Goal: Answer question/provide support: Answer question/provide support

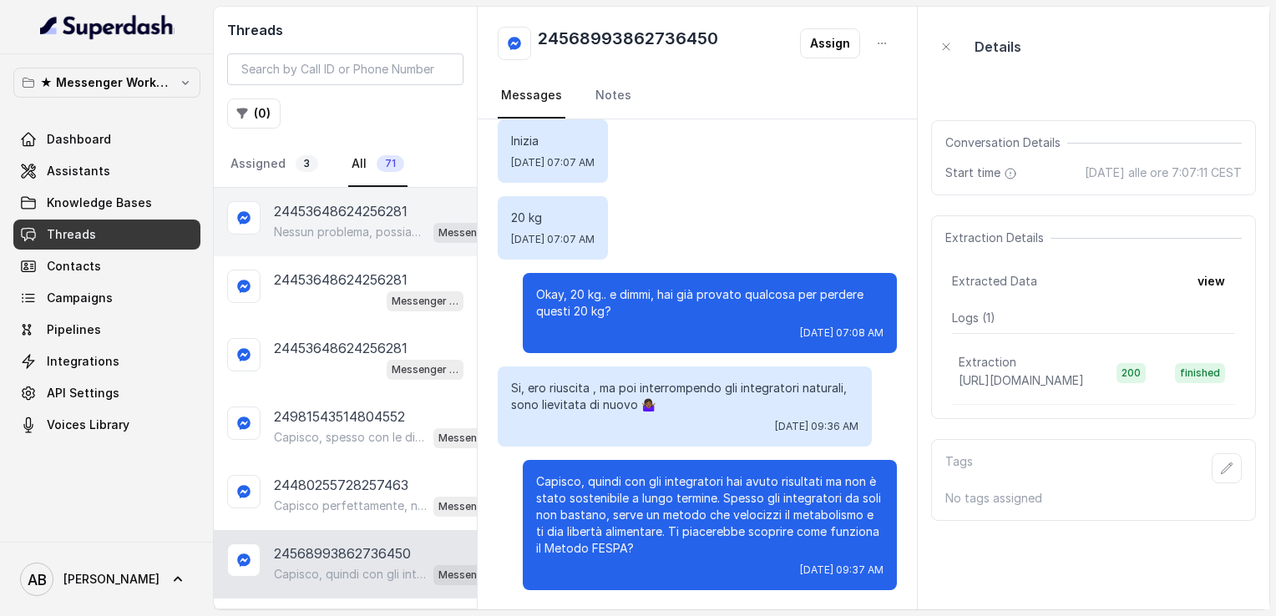
click at [348, 226] on p "Nessun problema, possiamo fissare la chiamata nel giorno e orario che ti è più …" at bounding box center [350, 232] width 153 height 17
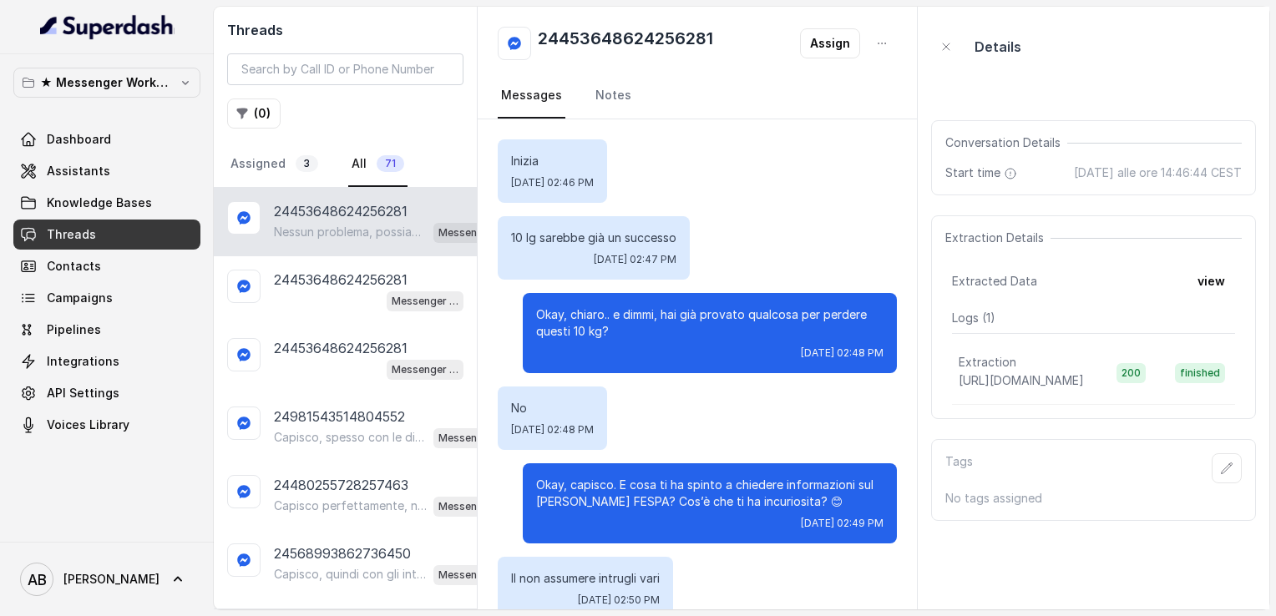
scroll to position [531, 0]
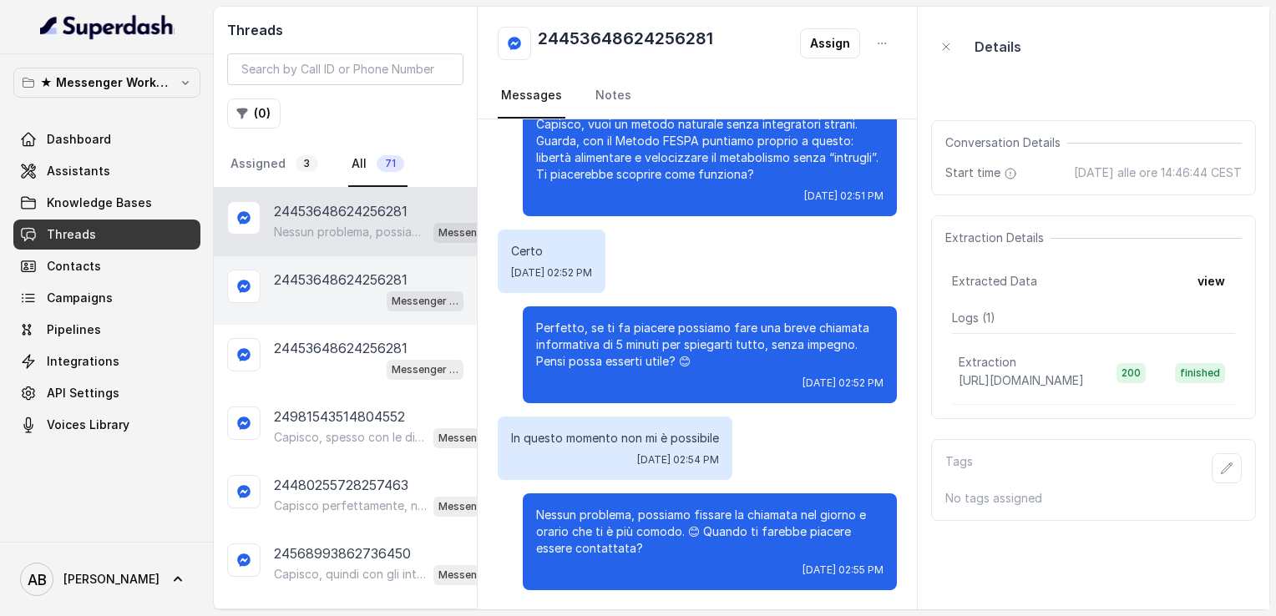
click at [297, 299] on div "Messenger Metodo FESPA v2" at bounding box center [369, 301] width 190 height 22
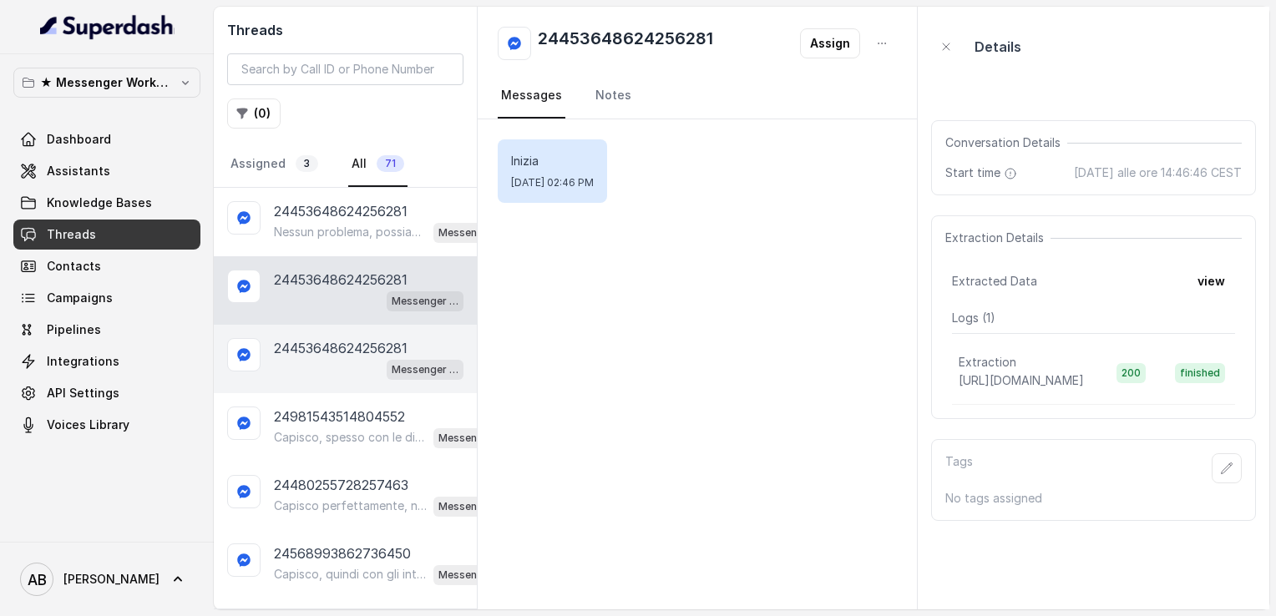
click at [345, 361] on div "Messenger Metodo FESPA v2" at bounding box center [369, 369] width 190 height 22
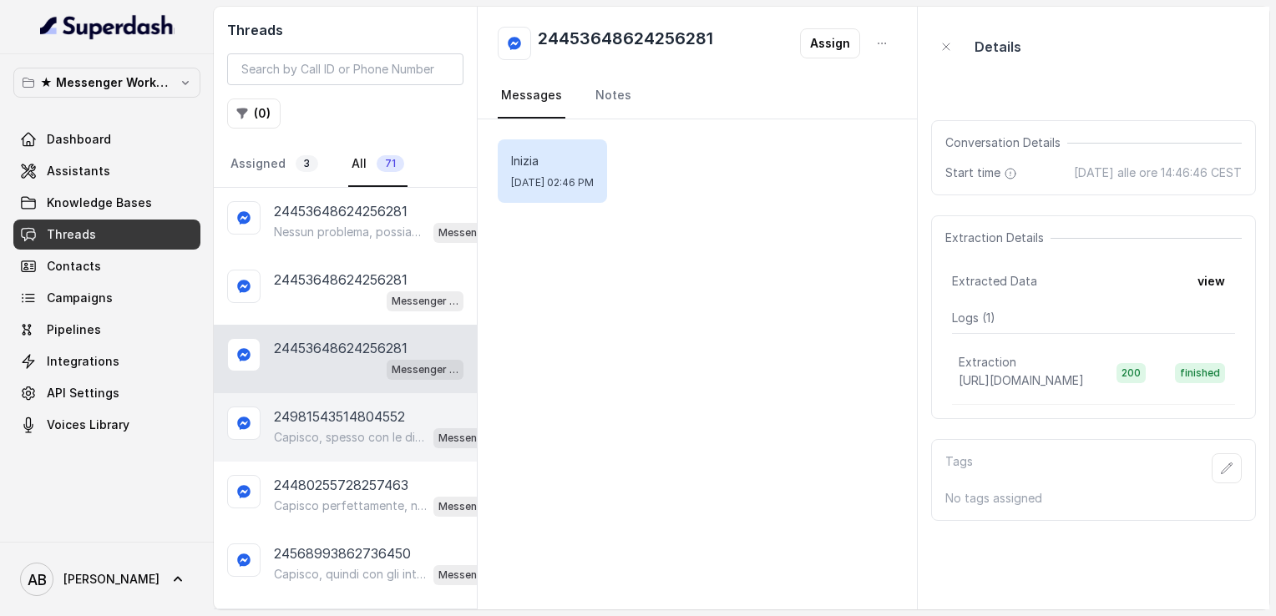
click at [313, 393] on div "24981543514804552 Capisco, spesso con le diete tradizionali il recupero è frequ…" at bounding box center [345, 427] width 263 height 68
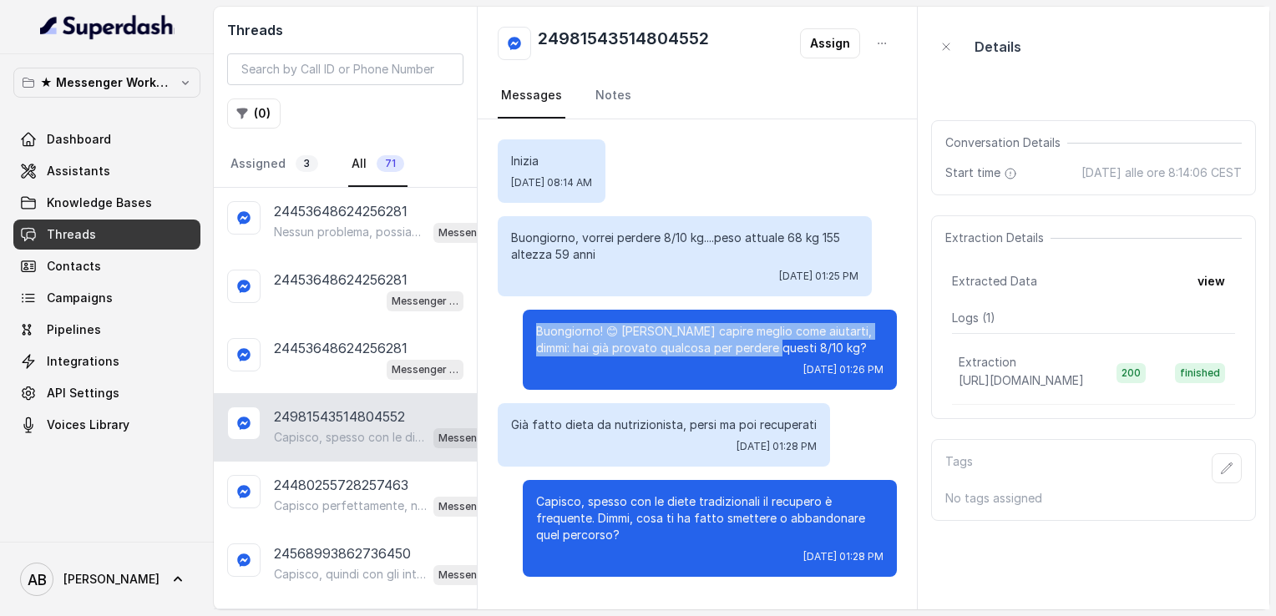
drag, startPoint x: 538, startPoint y: 327, endPoint x: 758, endPoint y: 348, distance: 221.5
click at [758, 348] on p "Buongiorno! 😊 [PERSON_NAME] capire meglio come aiutarti, dimmi: hai già provato…" at bounding box center [709, 339] width 347 height 33
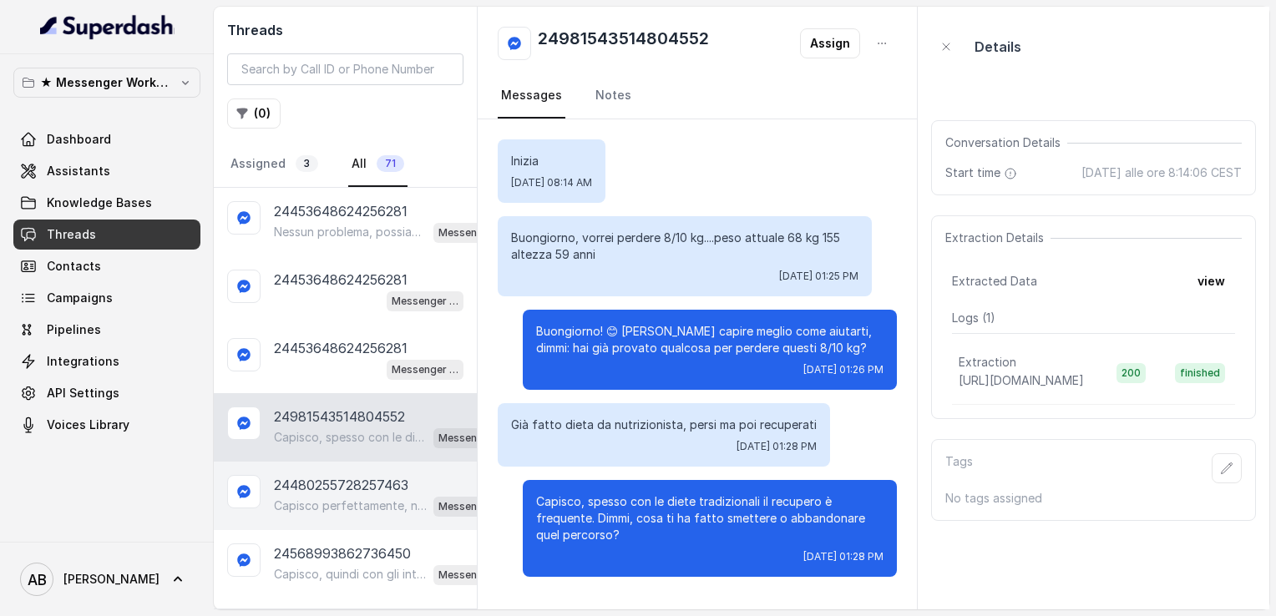
click at [360, 477] on p "24480255728257463" at bounding box center [341, 485] width 134 height 20
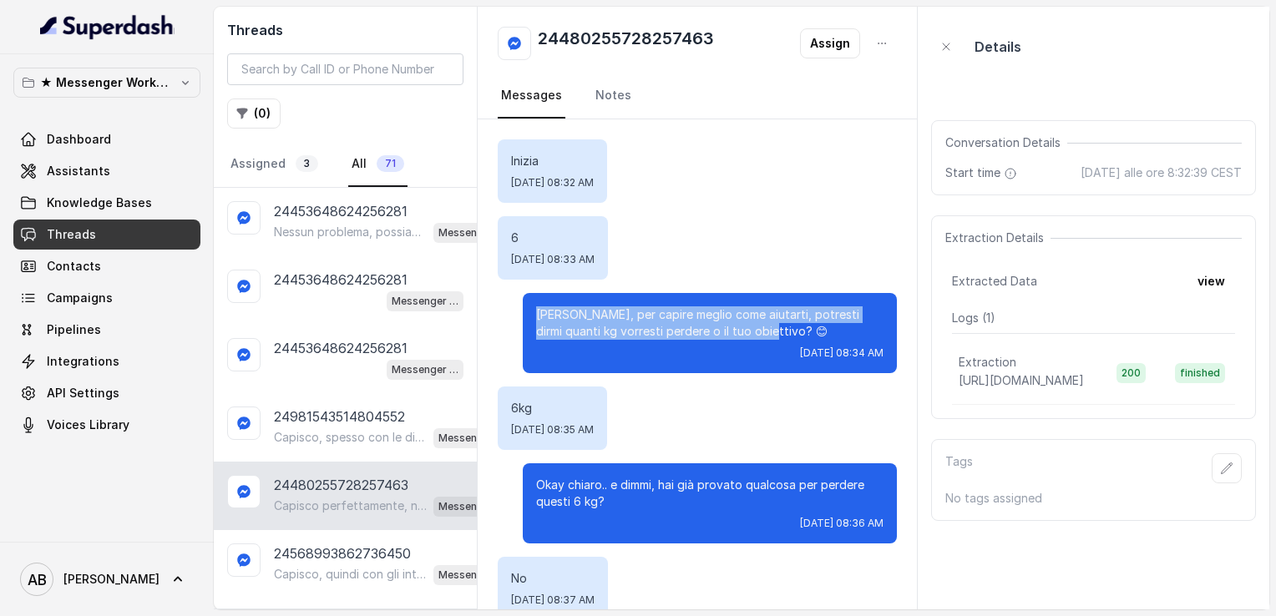
drag, startPoint x: 525, startPoint y: 312, endPoint x: 724, endPoint y: 325, distance: 199.2
click at [724, 325] on p "[PERSON_NAME], per capire meglio come aiutarti, potresti dirmi quanti kg vorres…" at bounding box center [709, 323] width 347 height 33
copy p "[PERSON_NAME], per capire meglio come aiutarti, potresti dirmi quanti kg vorres…"
click at [252, 165] on link "Assigned 3" at bounding box center [274, 164] width 94 height 45
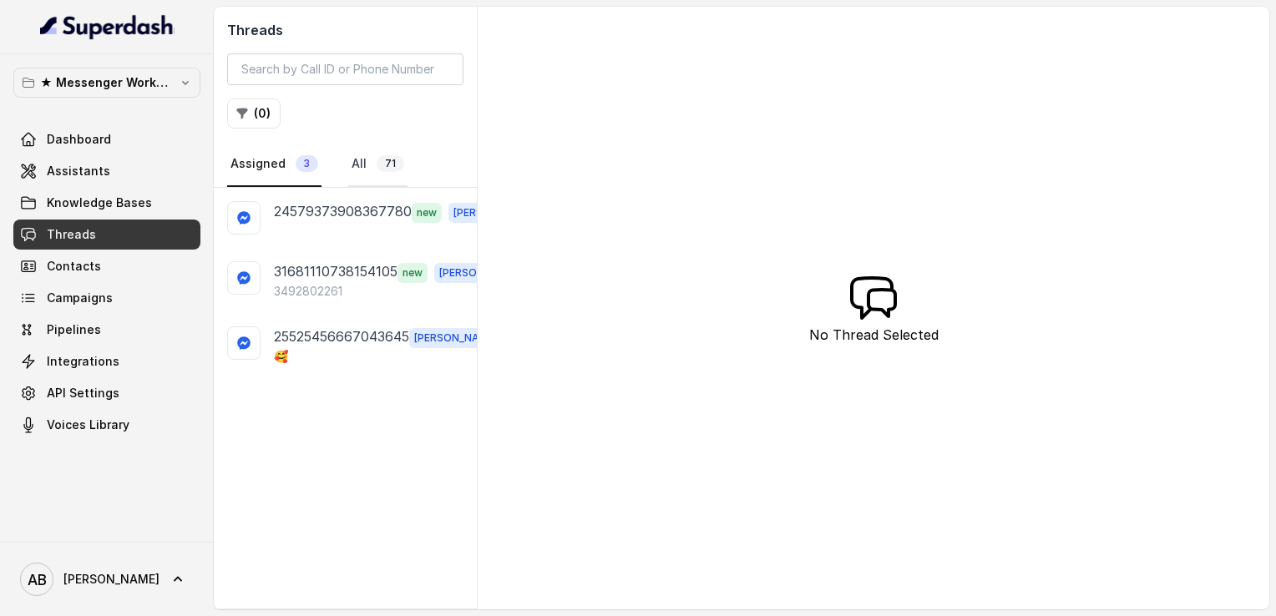
click at [348, 174] on link "All 71" at bounding box center [377, 164] width 59 height 45
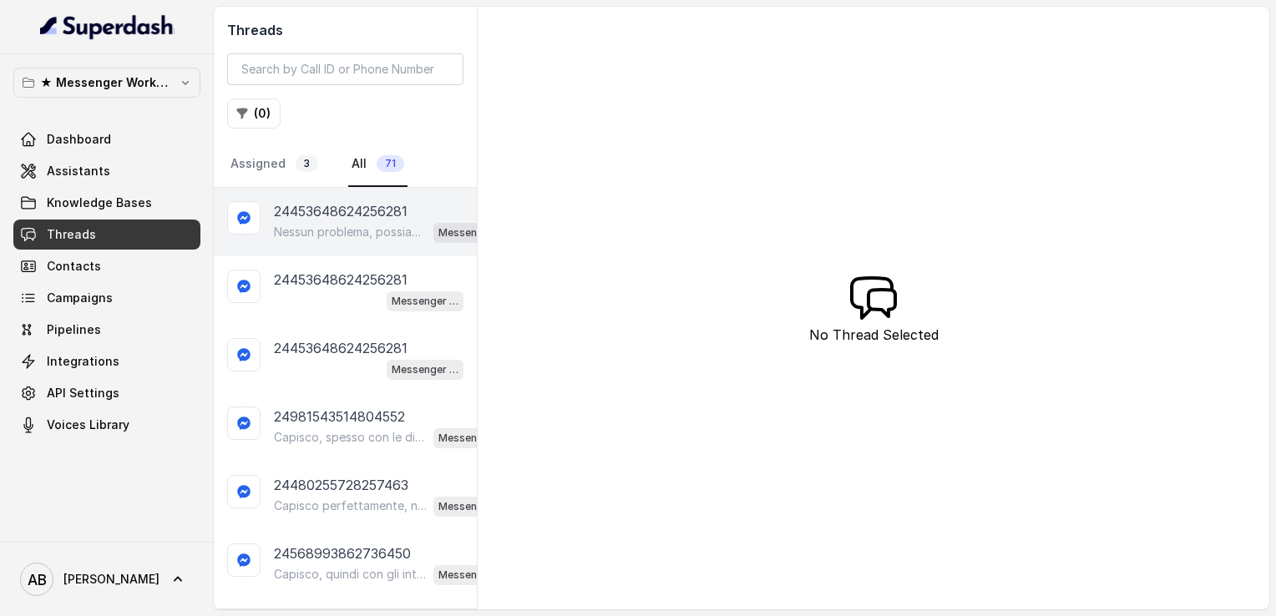
click at [341, 211] on p "24453648624256281" at bounding box center [341, 211] width 134 height 20
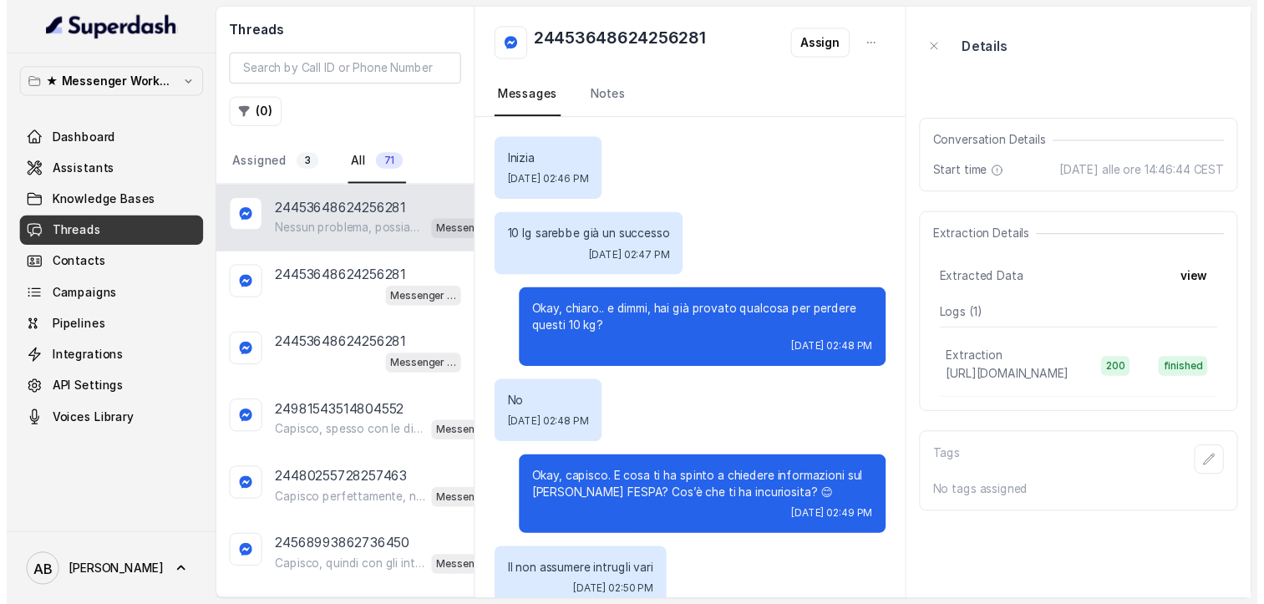
scroll to position [531, 0]
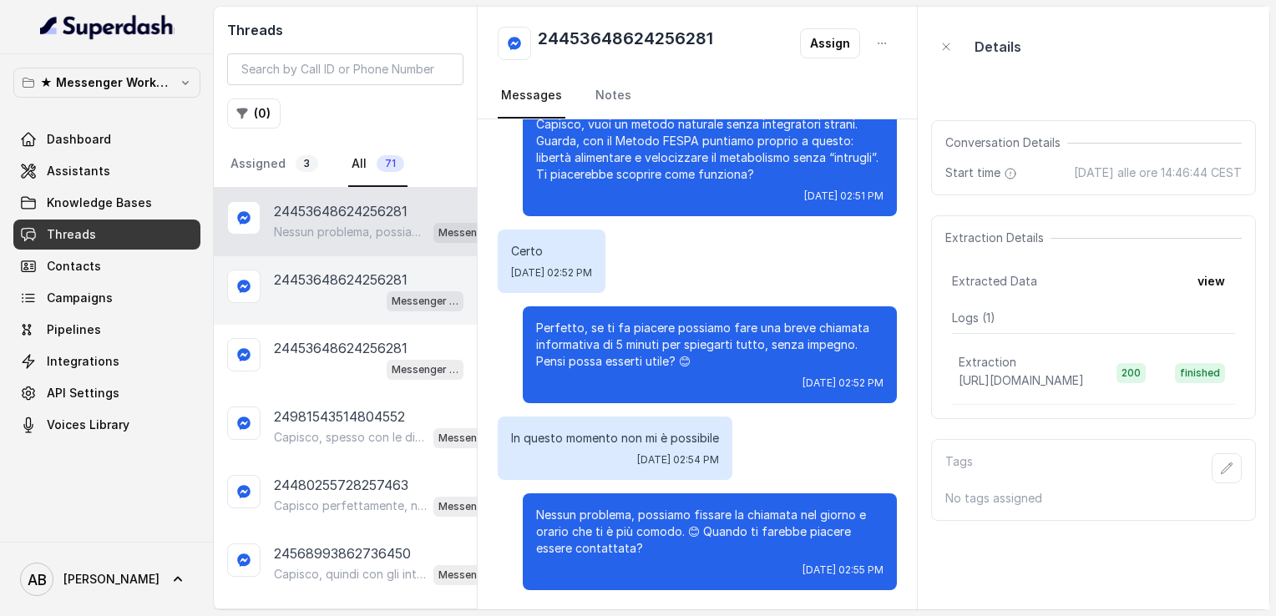
click at [324, 270] on p "24453648624256281" at bounding box center [341, 280] width 134 height 20
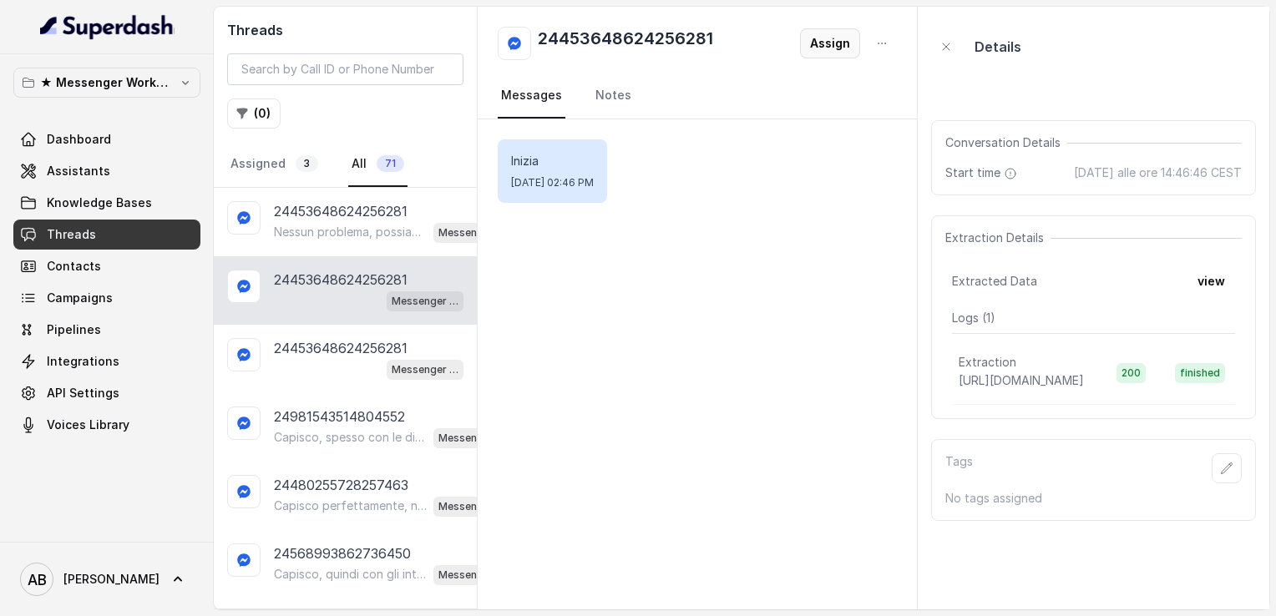
click at [848, 38] on button "Assign" at bounding box center [830, 43] width 60 height 30
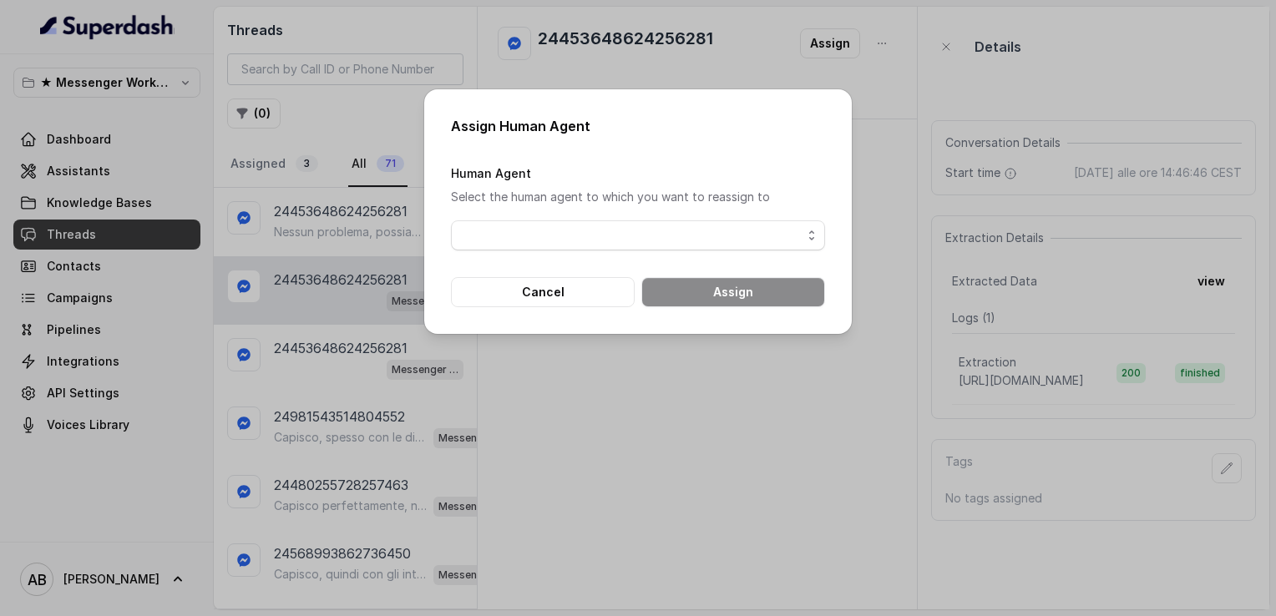
click at [616, 260] on form "Human Agent Select the human agent to which you want to reassign to Cancel Assi…" at bounding box center [638, 235] width 374 height 145
click at [609, 252] on form "Human Agent Select the human agent to which you want to reassign to Cancel Assi…" at bounding box center [638, 235] width 374 height 145
click at [652, 228] on span "button" at bounding box center [638, 236] width 374 height 30
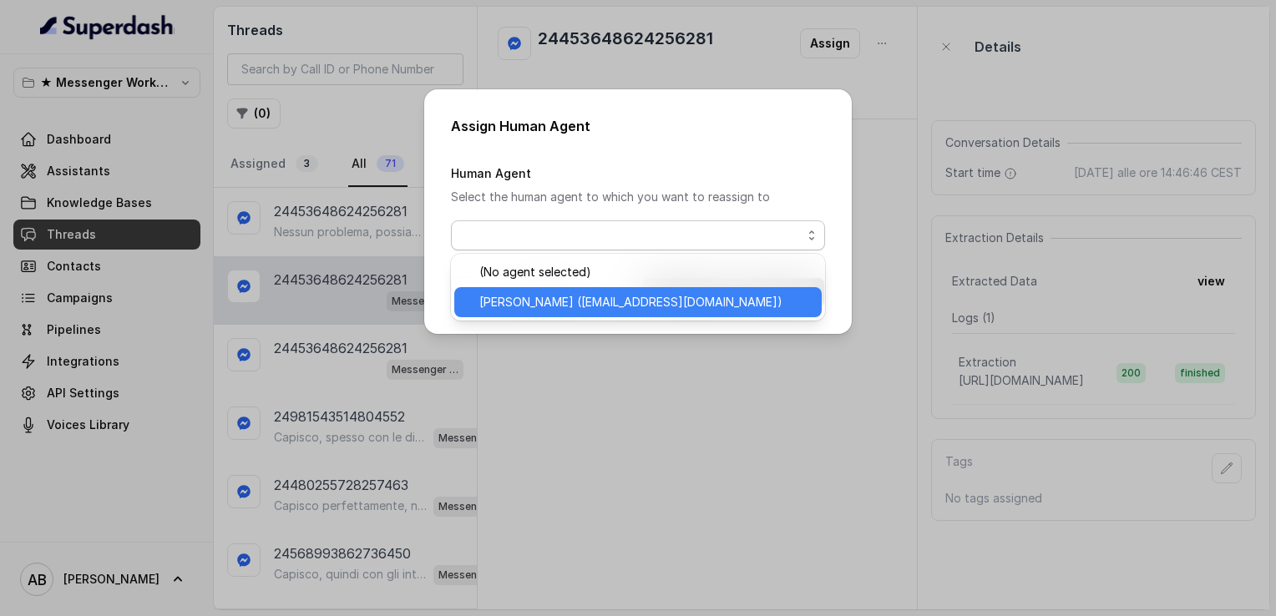
click at [588, 305] on span "[PERSON_NAME] ([EMAIL_ADDRESS][DOMAIN_NAME])" at bounding box center [645, 302] width 332 height 20
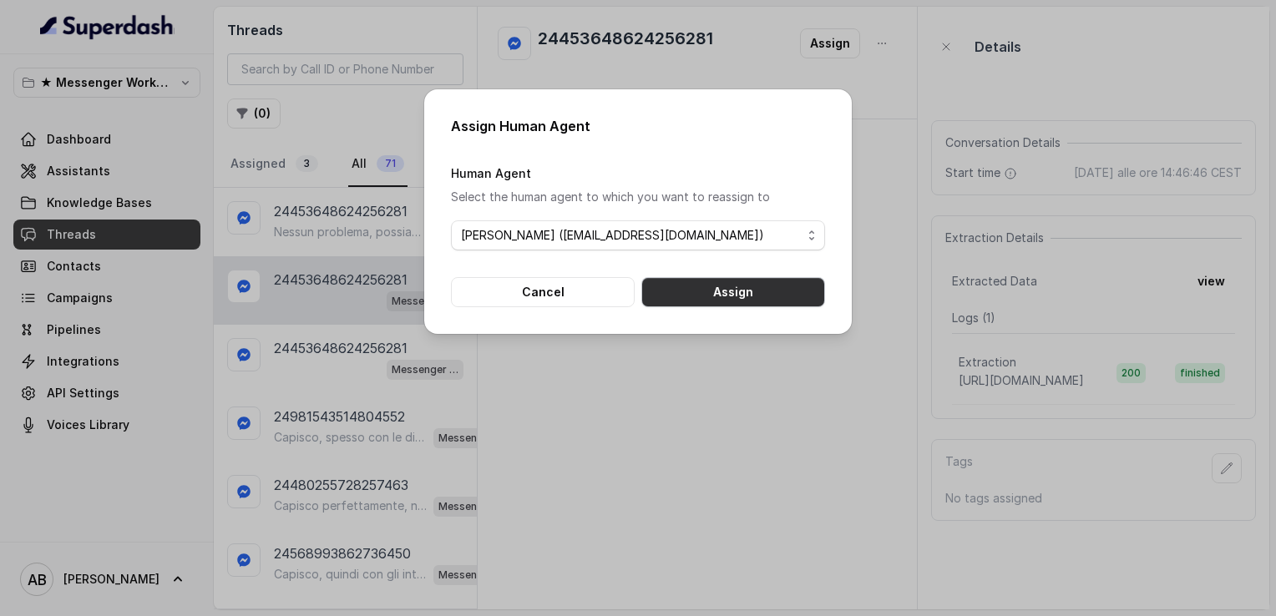
click at [742, 295] on button "Assign" at bounding box center [734, 292] width 184 height 30
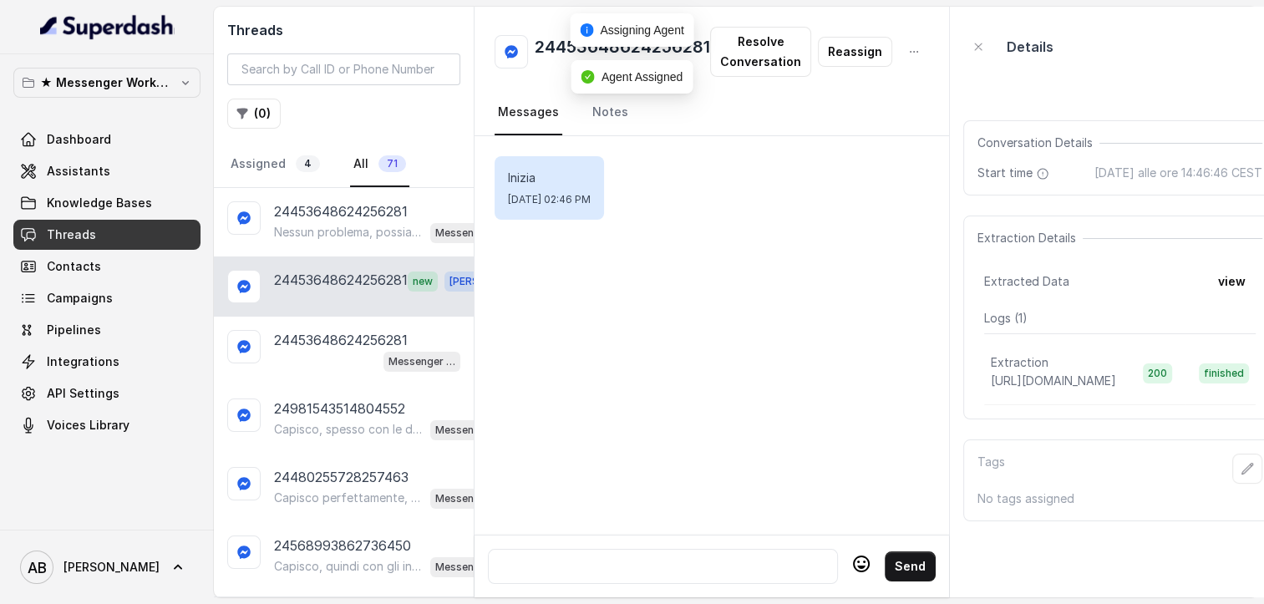
click at [656, 563] on div at bounding box center [662, 566] width 335 height 20
paste div
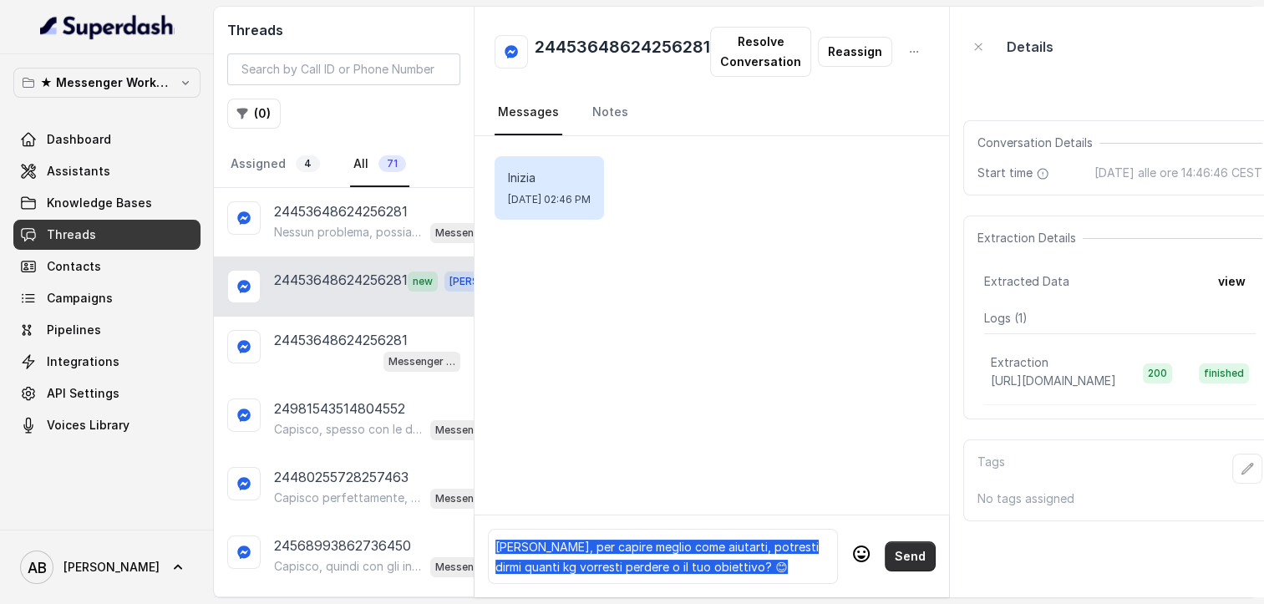
click at [898, 565] on button "Send" at bounding box center [910, 556] width 51 height 30
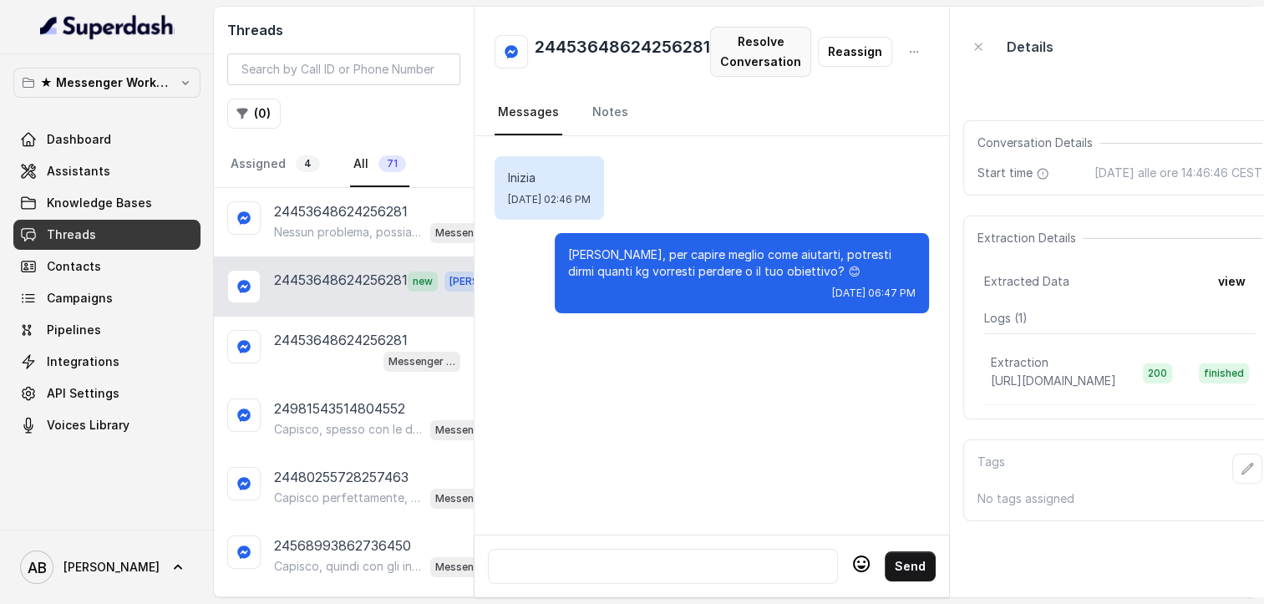
click at [749, 64] on button "Resolve Conversation" at bounding box center [760, 52] width 101 height 50
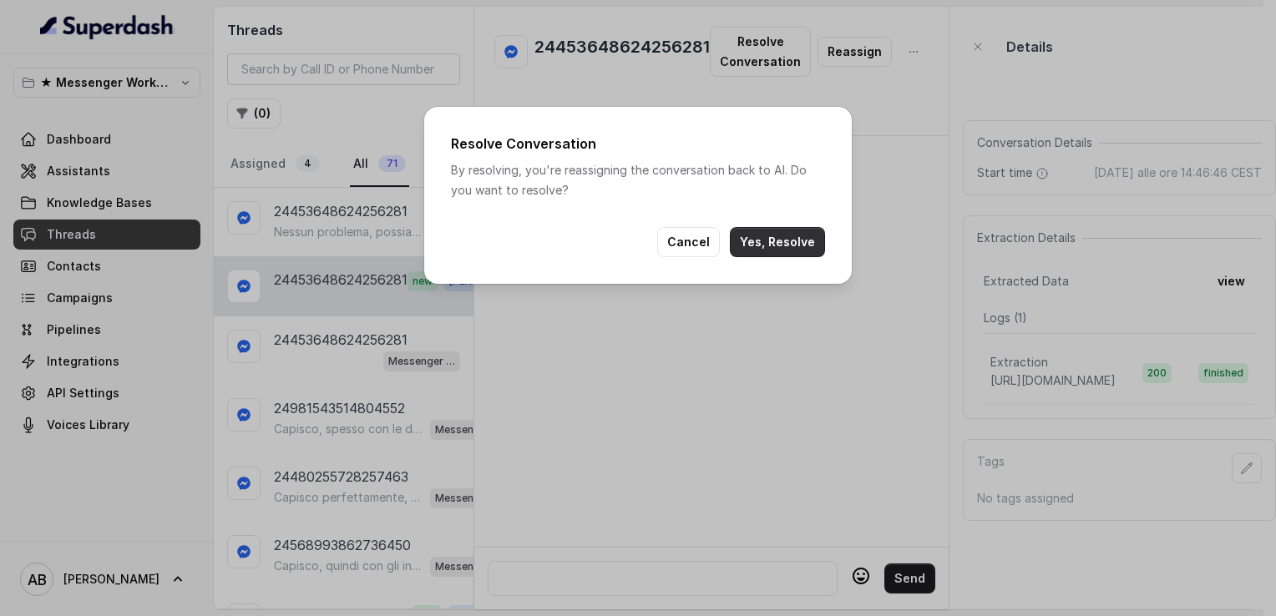
click at [785, 235] on button "Yes, Resolve" at bounding box center [777, 242] width 95 height 30
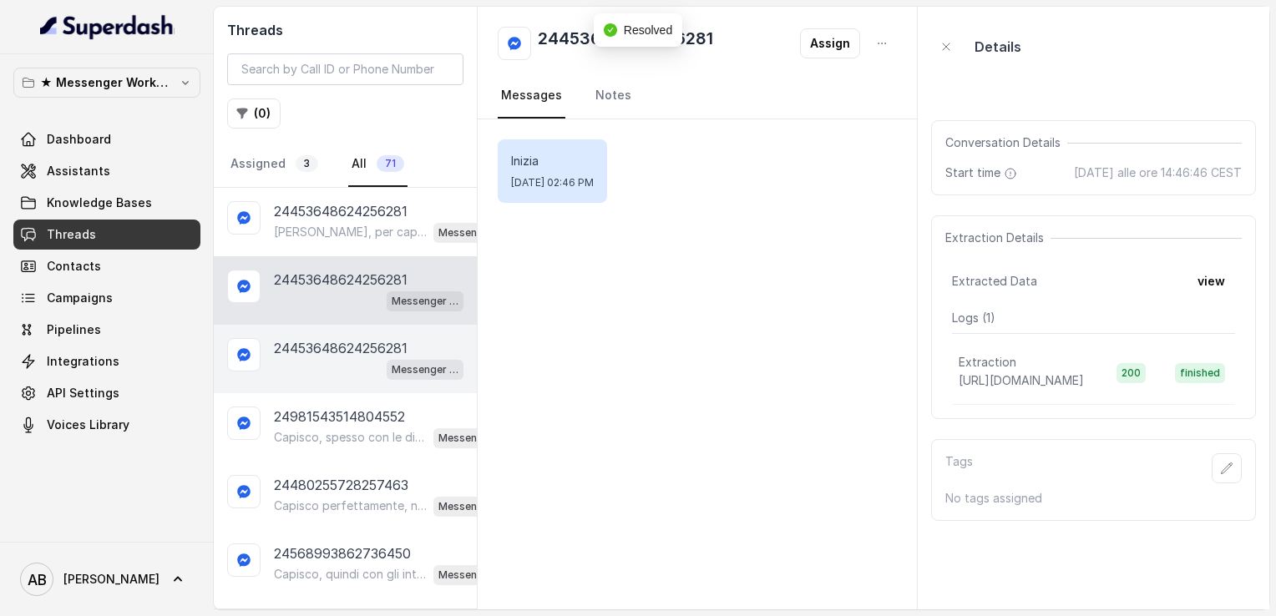
click at [332, 374] on div "Messenger Metodo FESPA v2" at bounding box center [369, 369] width 190 height 22
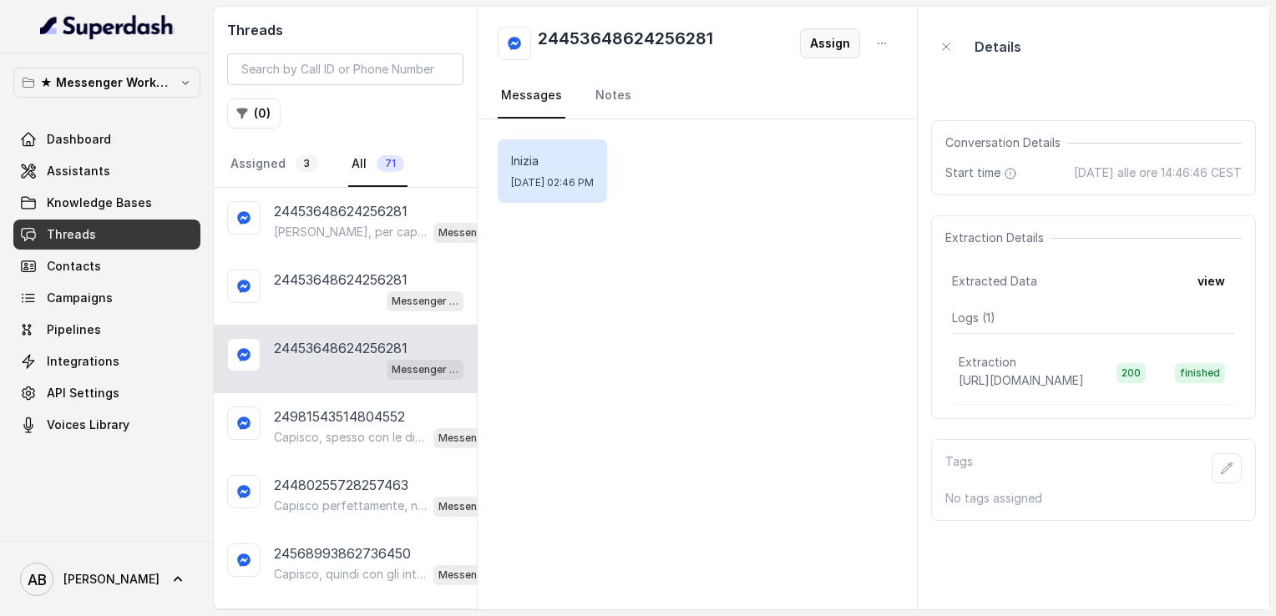
click at [836, 47] on button "Assign" at bounding box center [830, 43] width 60 height 30
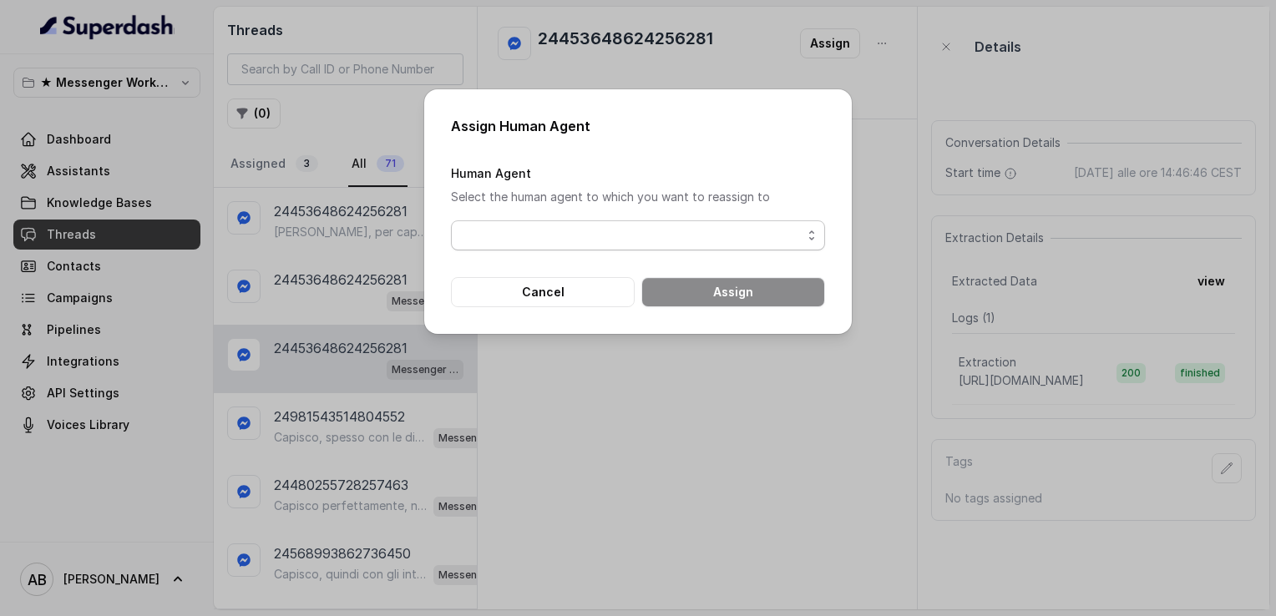
click at [641, 231] on span "button" at bounding box center [638, 236] width 374 height 30
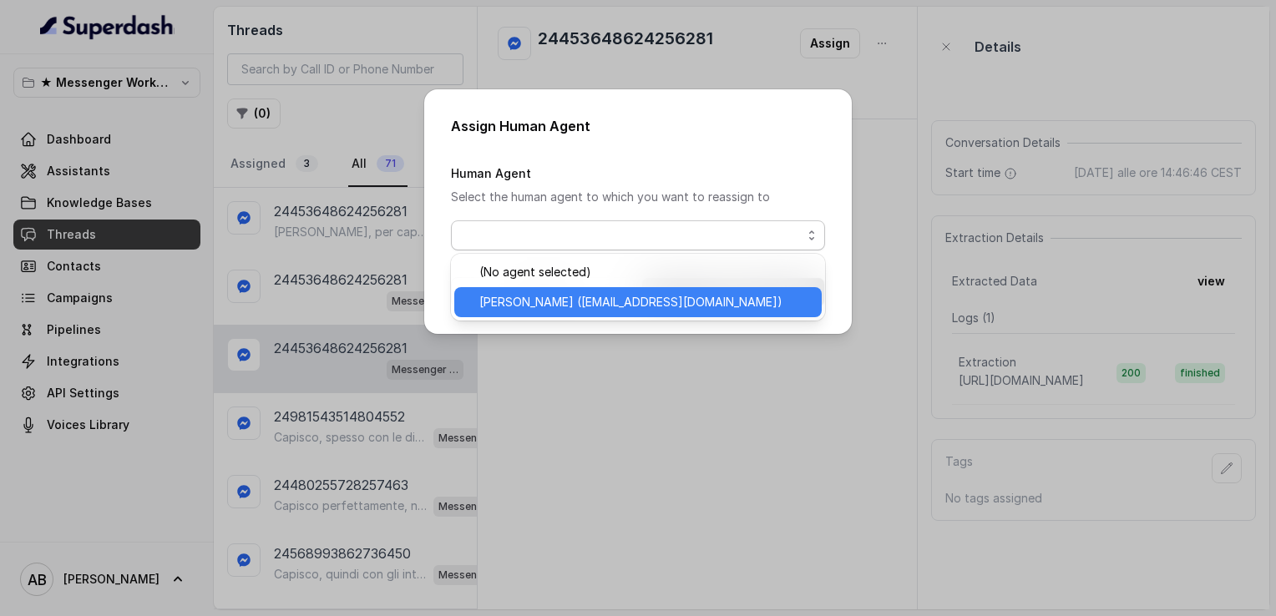
click at [551, 306] on span "[PERSON_NAME] ([EMAIL_ADDRESS][DOMAIN_NAME])" at bounding box center [645, 302] width 332 height 20
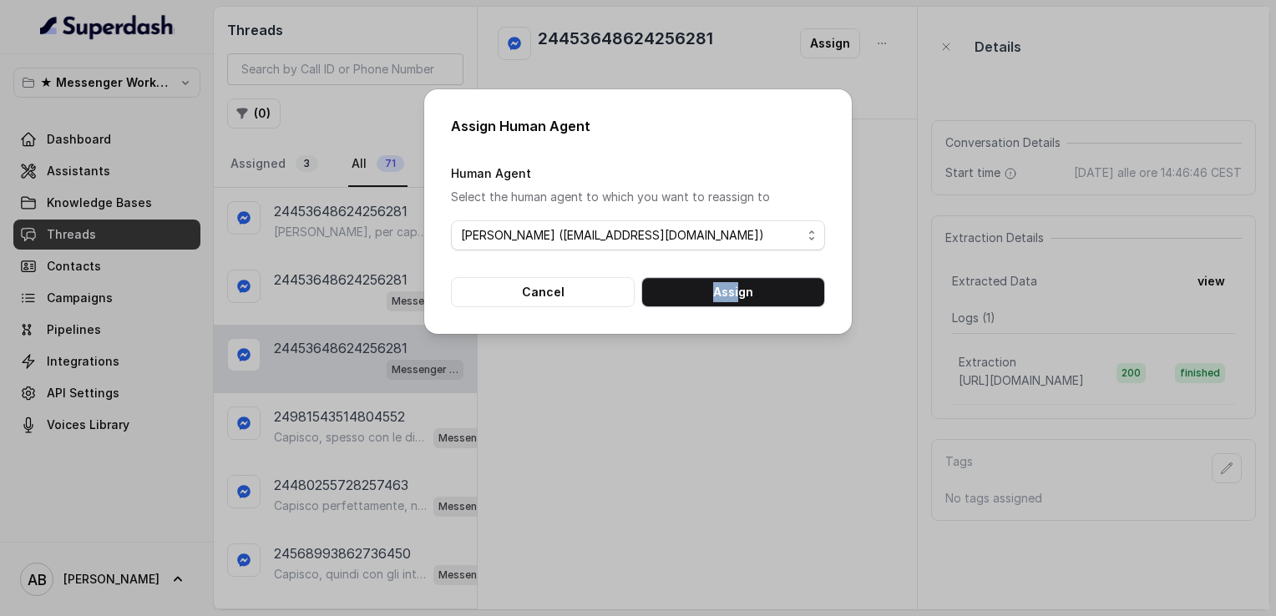
drag, startPoint x: 693, startPoint y: 311, endPoint x: 739, endPoint y: 286, distance: 52.3
click at [739, 286] on div "Assign Human Agent Human Agent Select the human agent to which you want to reas…" at bounding box center [638, 211] width 428 height 245
click at [739, 286] on button "Assign" at bounding box center [734, 292] width 184 height 30
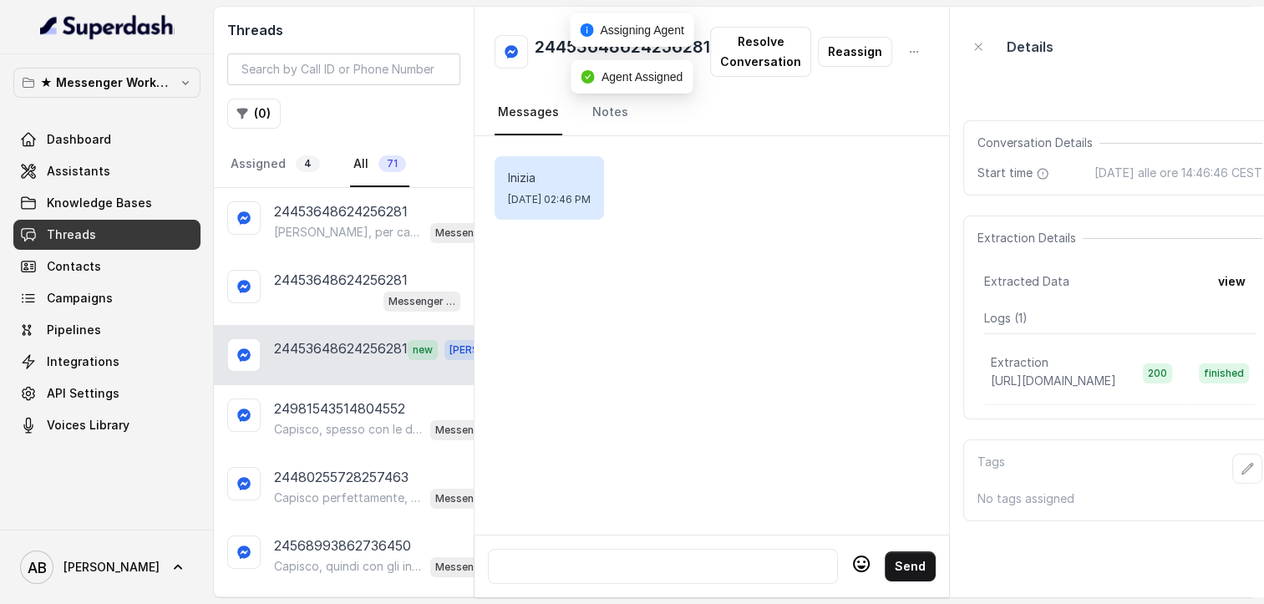
click at [672, 558] on div at bounding box center [662, 566] width 335 height 20
paste div
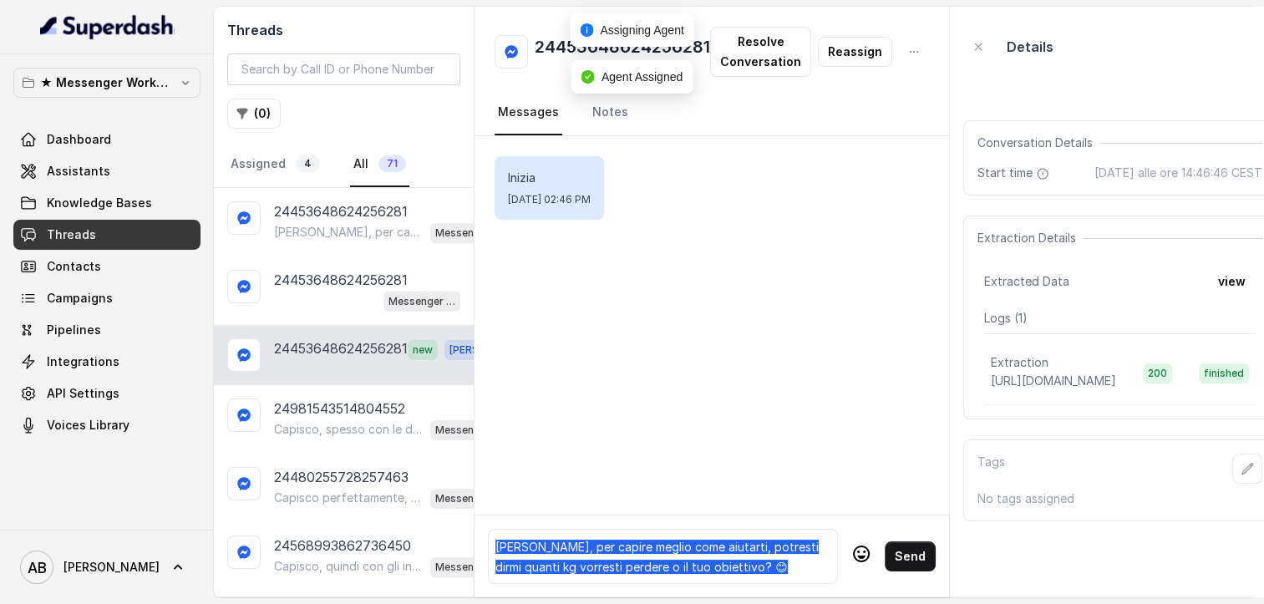
click at [672, 558] on div "[PERSON_NAME], per capire meglio come aiutarti, potresti dirmi quanti kg vorres…" at bounding box center [662, 556] width 335 height 40
click at [909, 560] on button "Send" at bounding box center [910, 556] width 51 height 30
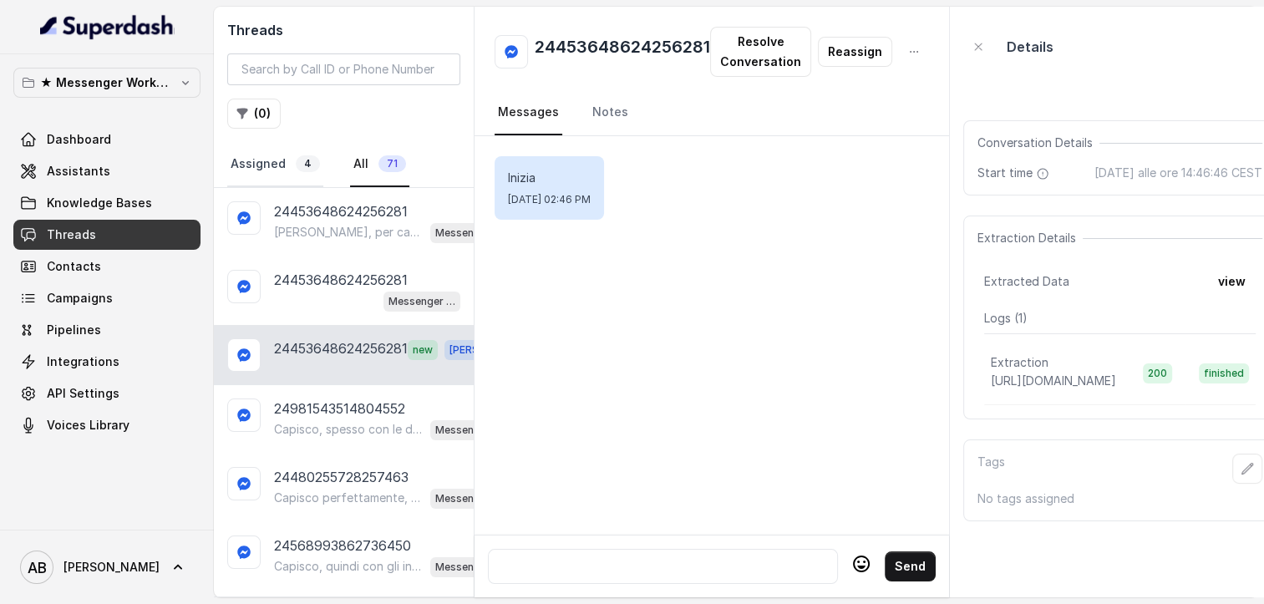
click at [247, 160] on link "Assigned 4" at bounding box center [275, 164] width 96 height 45
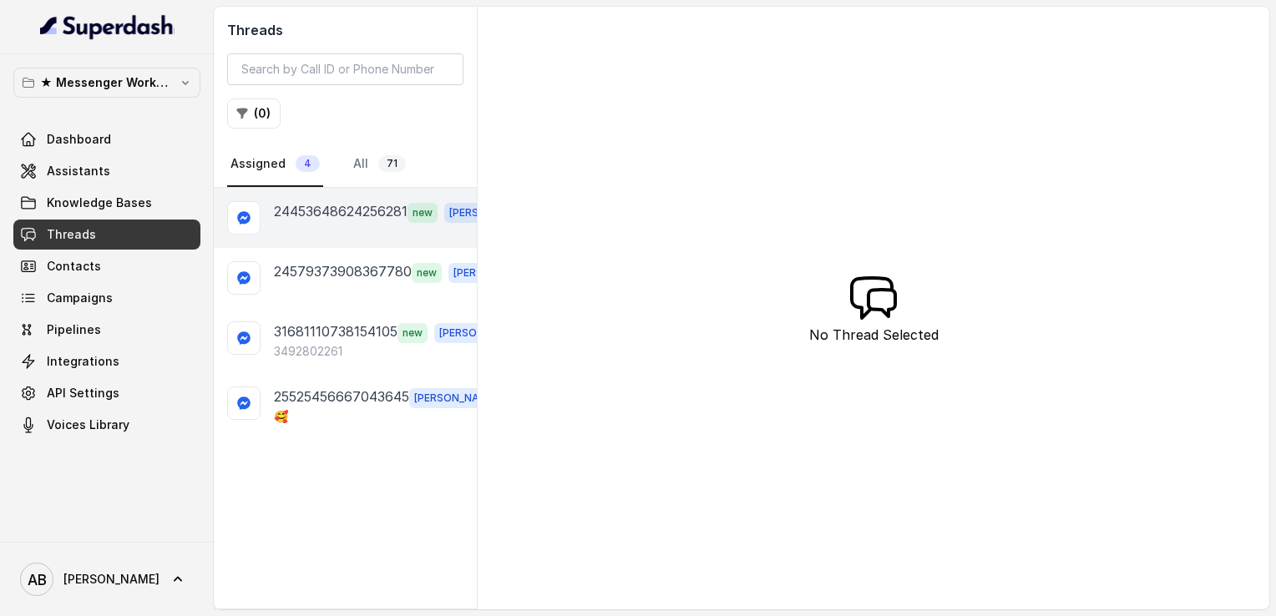
click at [315, 229] on div "24453648624256281 new [PERSON_NAME]" at bounding box center [345, 218] width 263 height 60
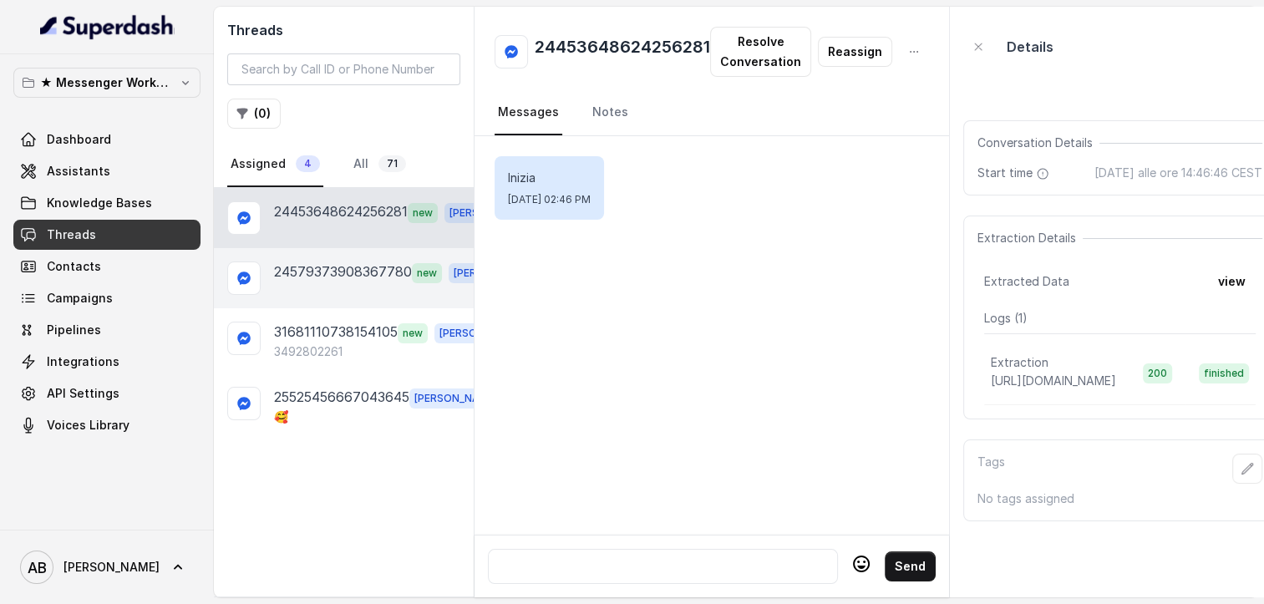
click at [322, 257] on div "24579373908367780 new [PERSON_NAME]" at bounding box center [344, 278] width 260 height 60
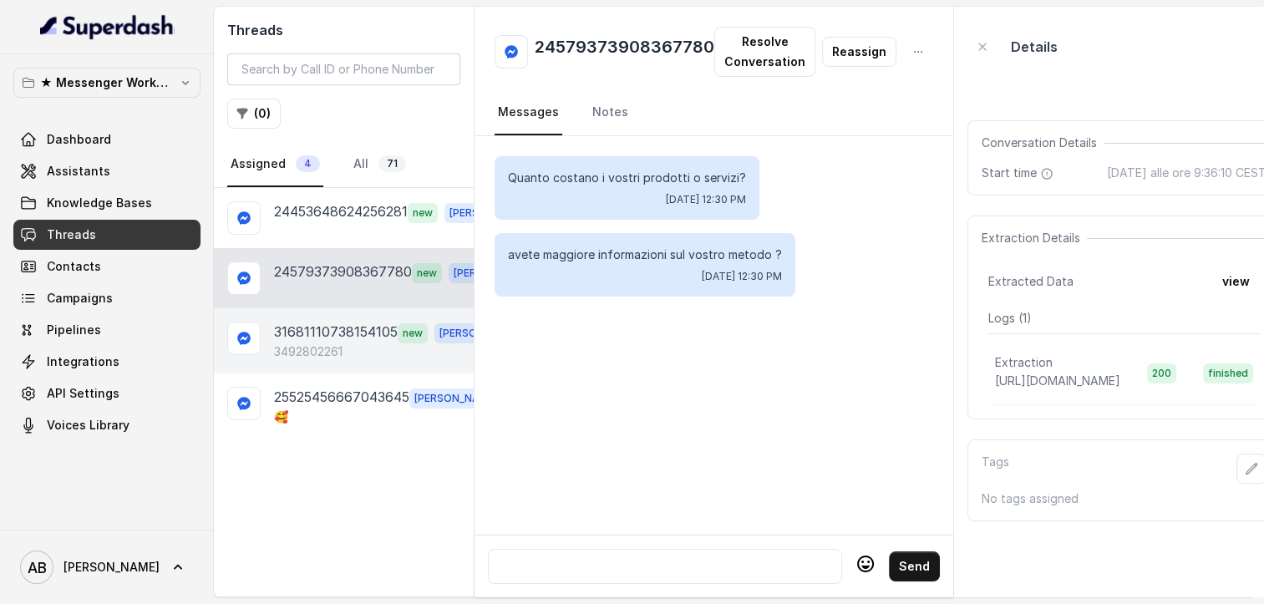
click at [333, 340] on p "31681110738154105" at bounding box center [336, 333] width 124 height 22
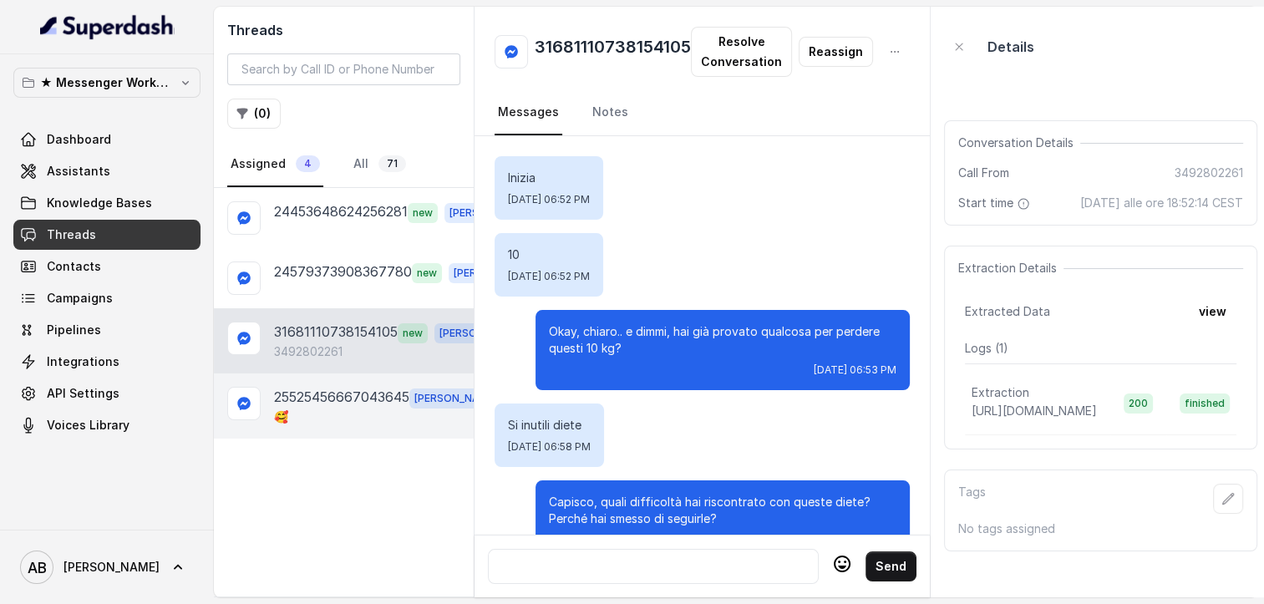
scroll to position [1427, 0]
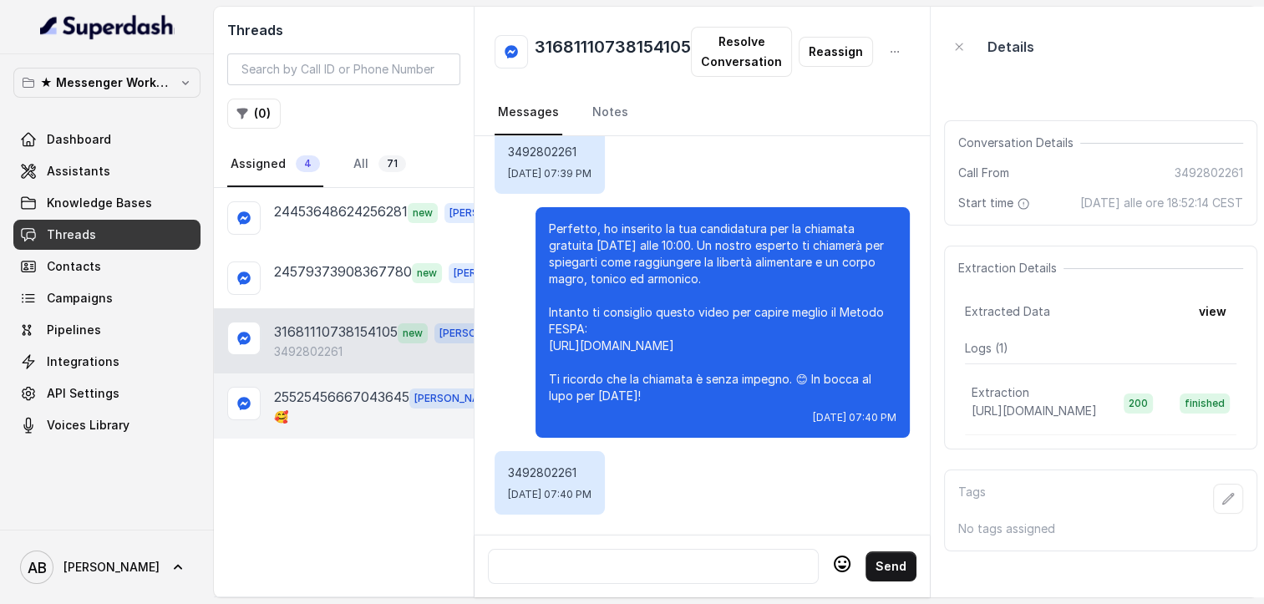
click at [337, 378] on div "25525456667043645 [PERSON_NAME] 🥰" at bounding box center [344, 405] width 260 height 65
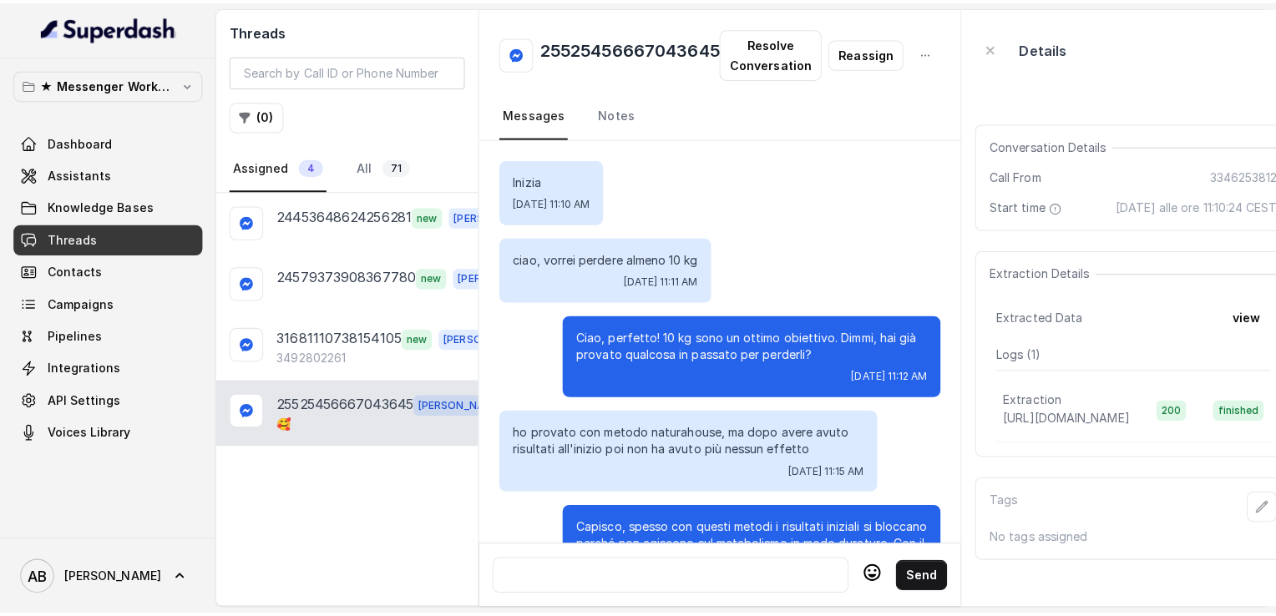
scroll to position [2055, 0]
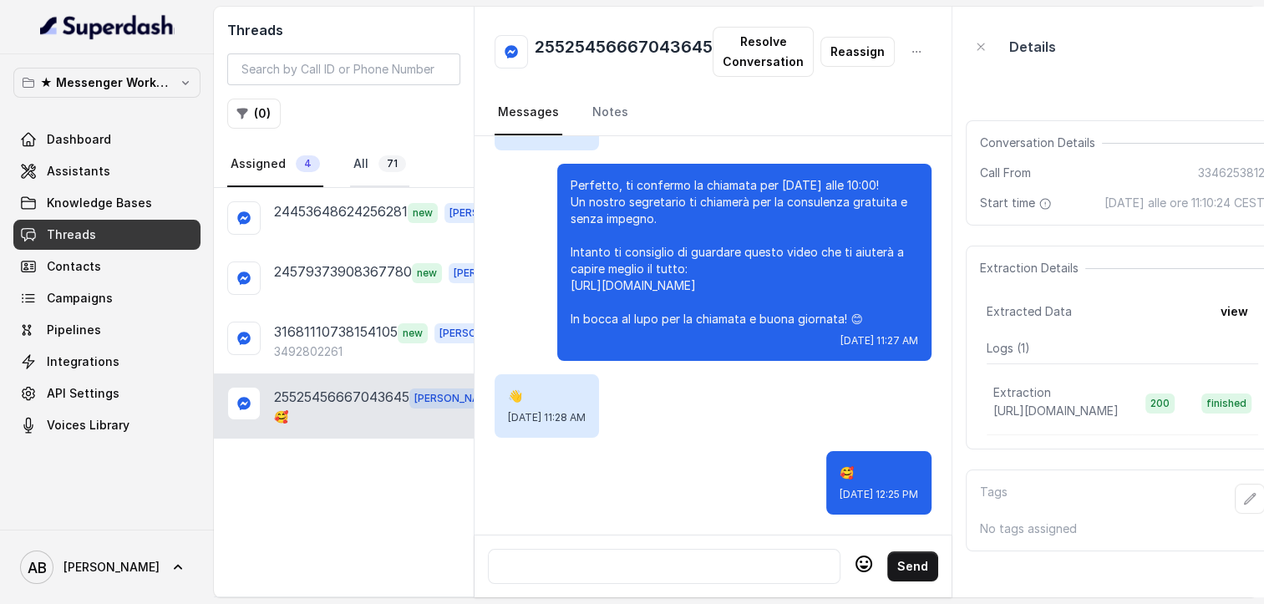
click at [354, 163] on link "All 71" at bounding box center [379, 164] width 59 height 45
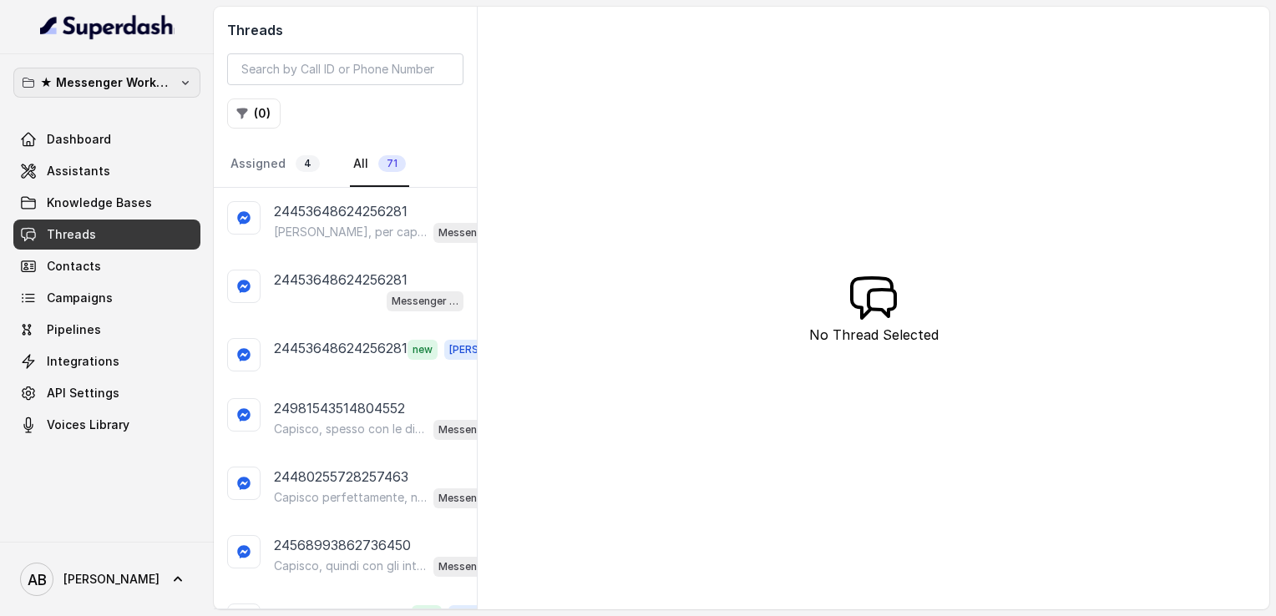
click at [186, 82] on icon "button" at bounding box center [185, 83] width 7 height 4
